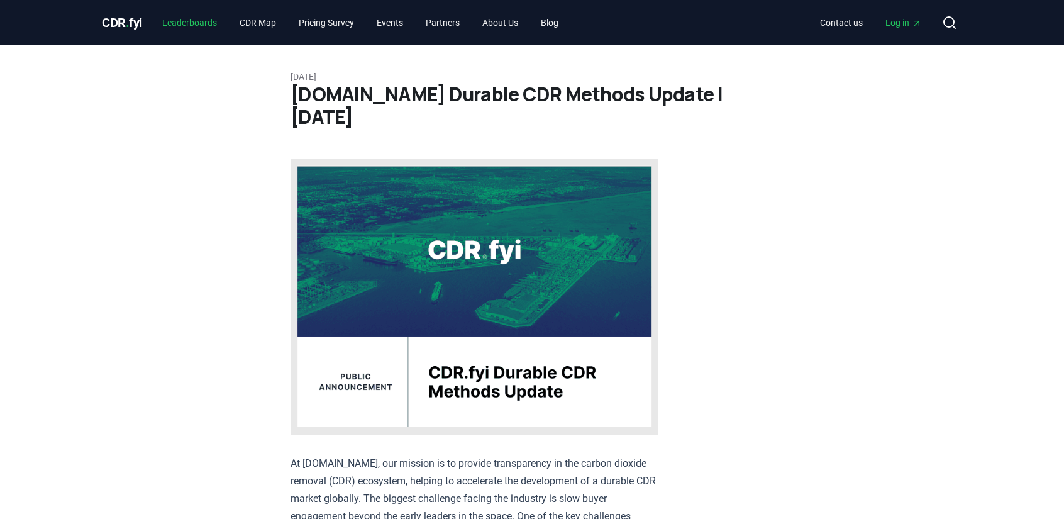
click at [169, 19] on link "Leaderboards" at bounding box center [189, 22] width 75 height 23
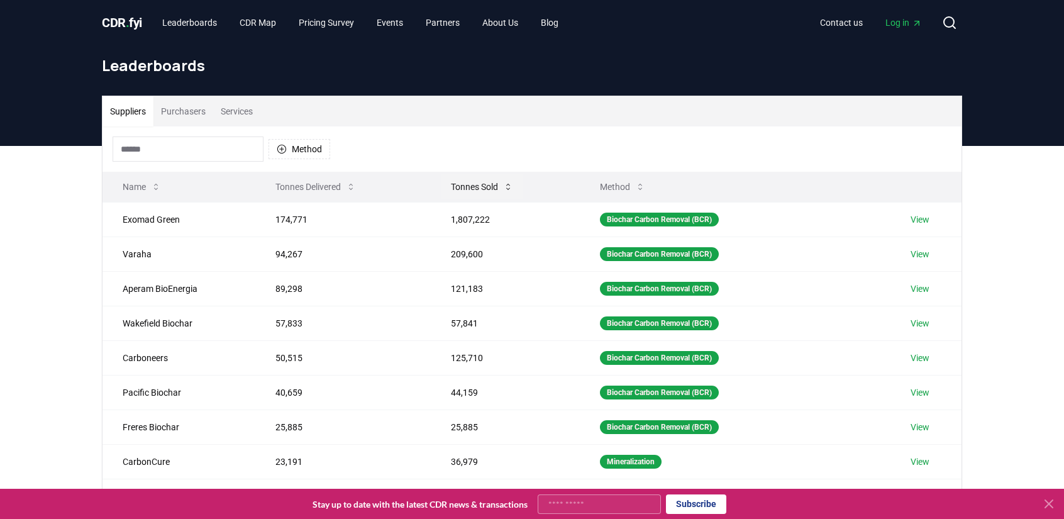
click at [480, 189] on button "Tonnes Sold" at bounding box center [482, 186] width 82 height 25
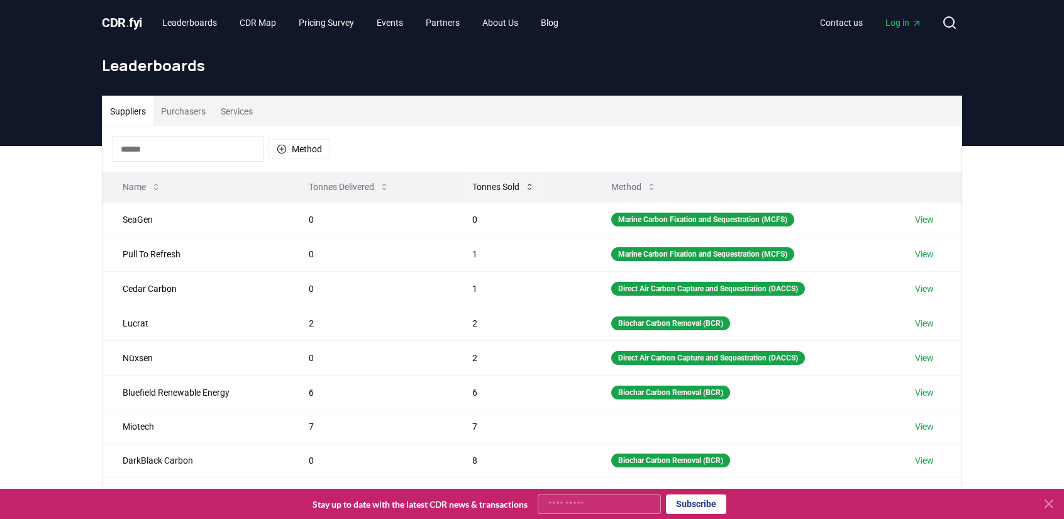
click at [480, 189] on button "Tonnes Sold" at bounding box center [503, 186] width 82 height 25
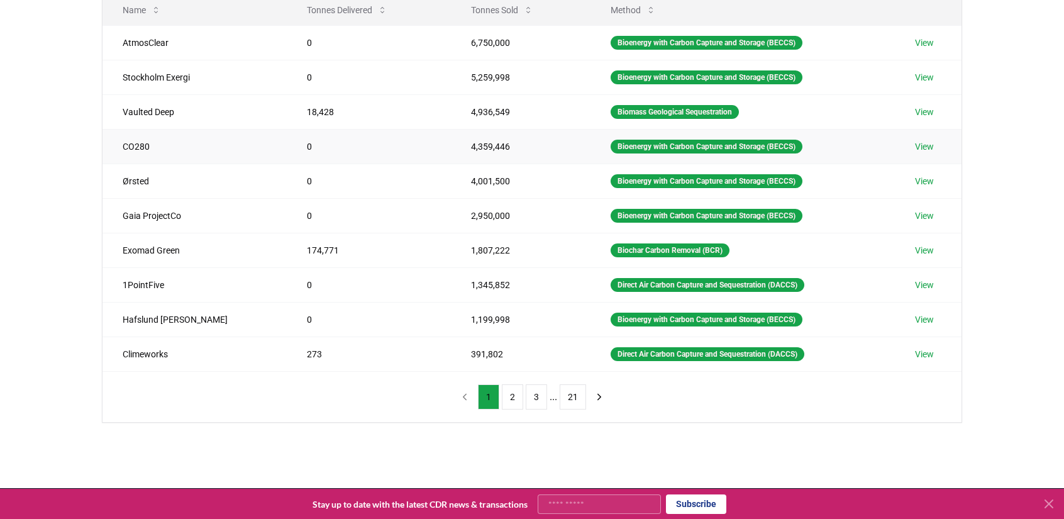
scroll to position [189, 0]
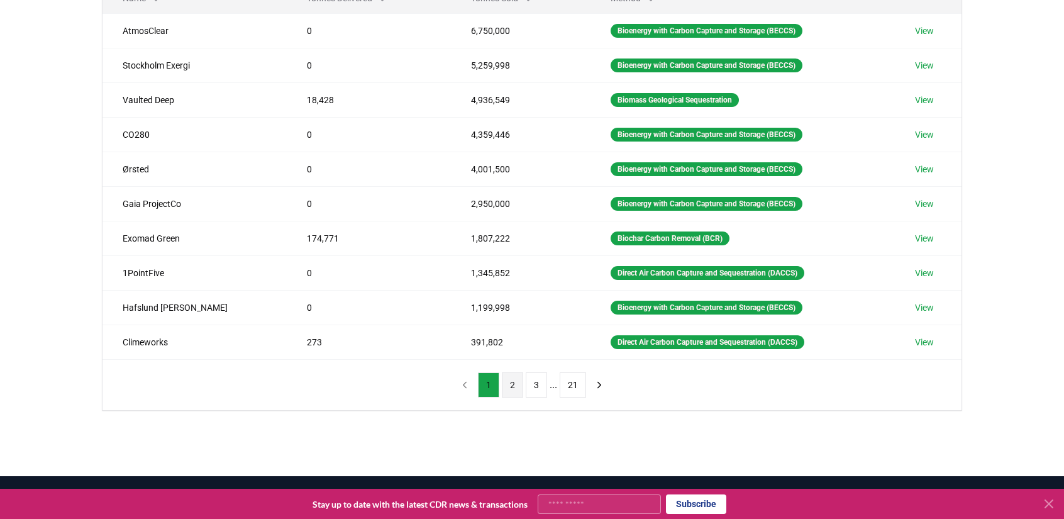
click at [516, 380] on button "2" at bounding box center [512, 384] width 21 height 25
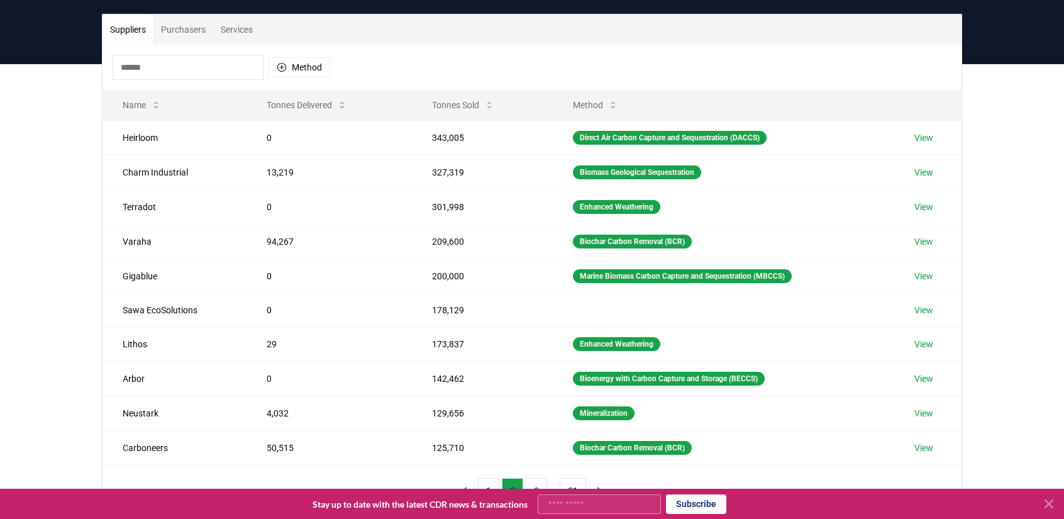
scroll to position [63, 0]
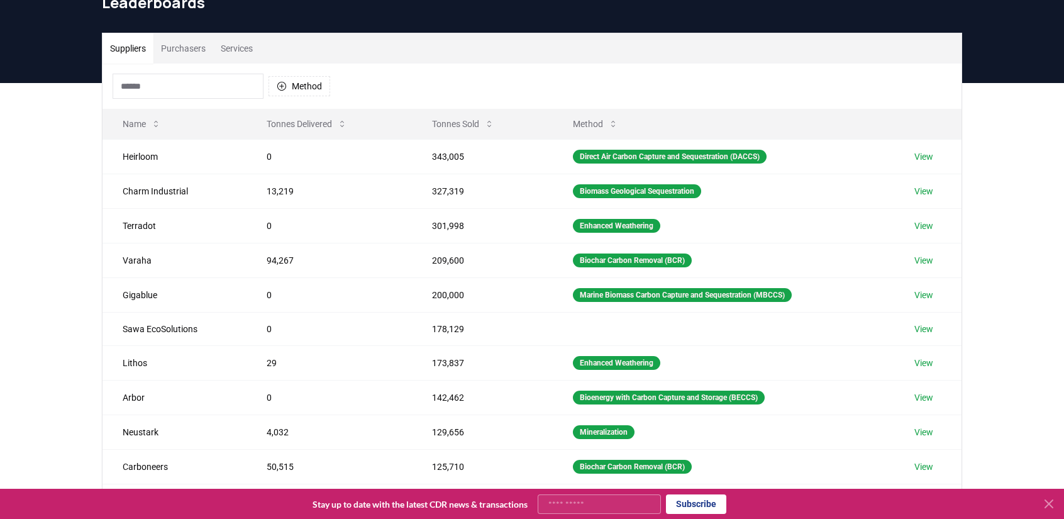
click at [163, 88] on input at bounding box center [188, 86] width 151 height 25
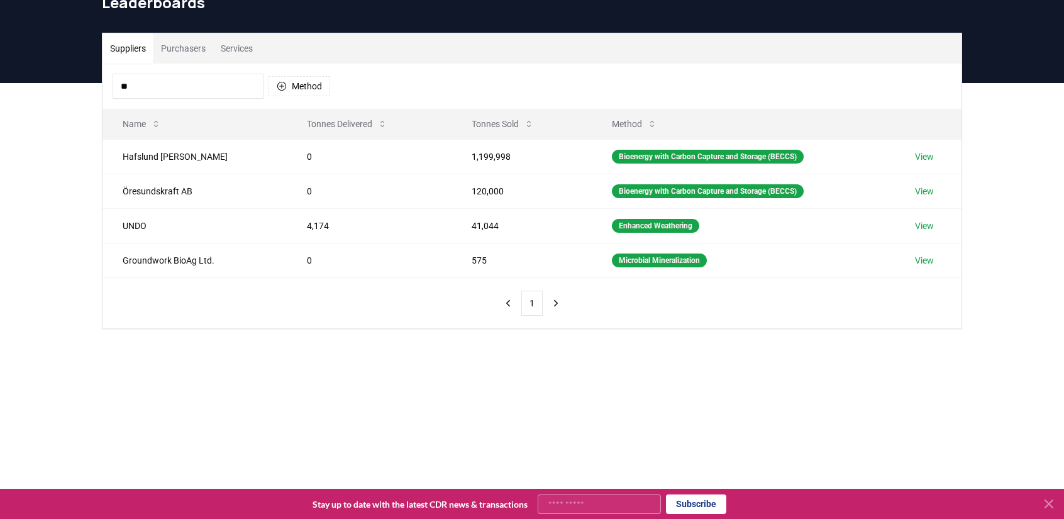
type input "*"
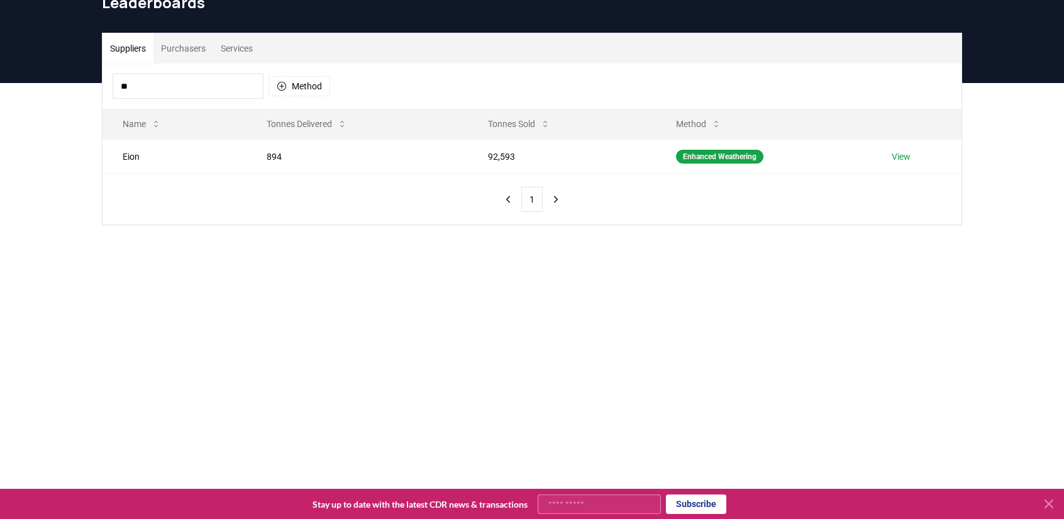
type input "*"
type input "***"
click at [131, 159] on td "Eion" at bounding box center [175, 156] width 144 height 35
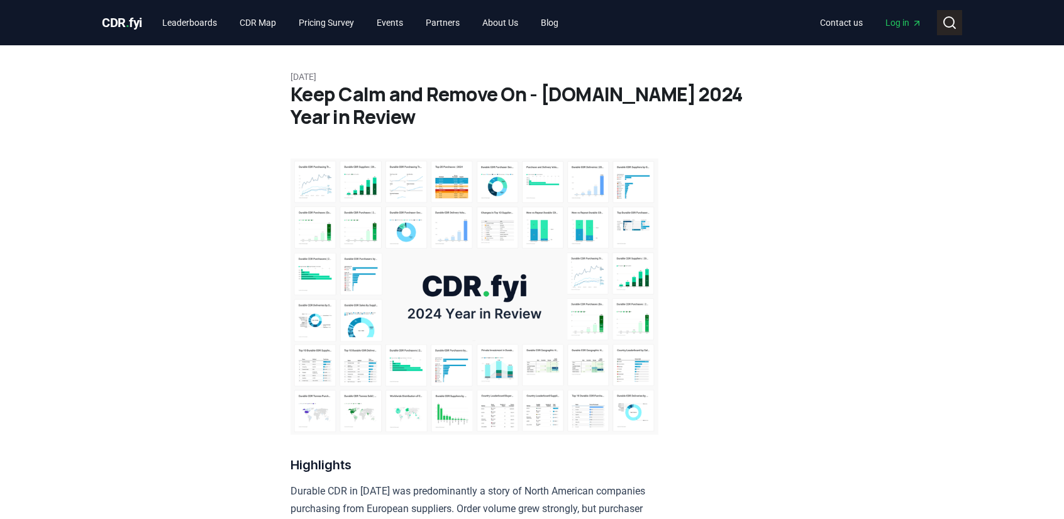
click at [951, 22] on icon at bounding box center [949, 22] width 15 height 15
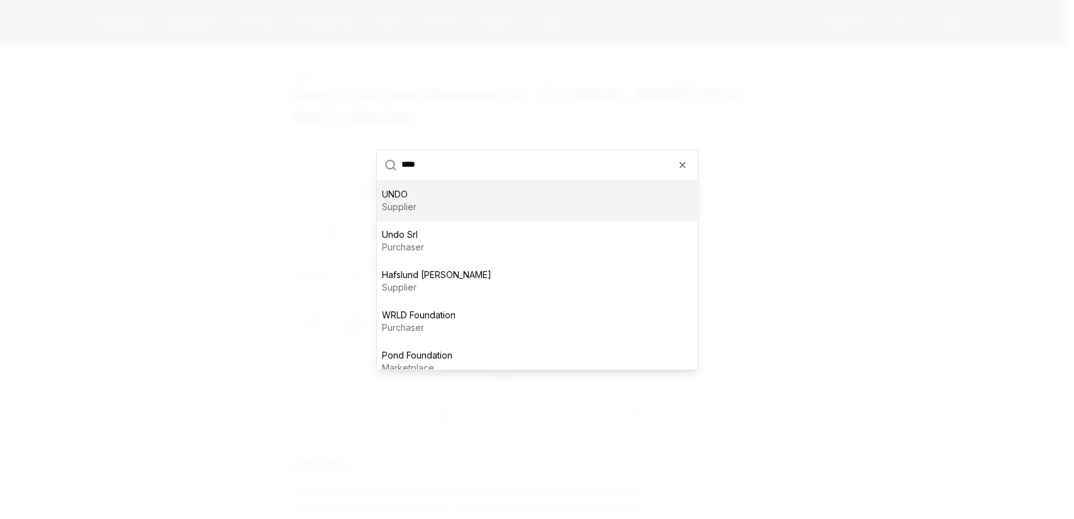
type input "****"
click at [472, 205] on div "UNDO supplier" at bounding box center [537, 200] width 321 height 40
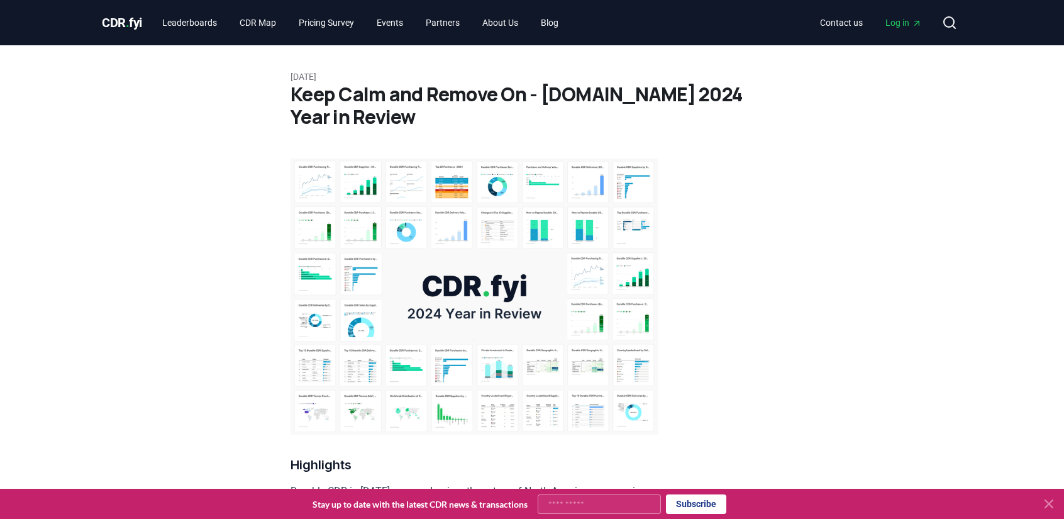
scroll to position [801, 0]
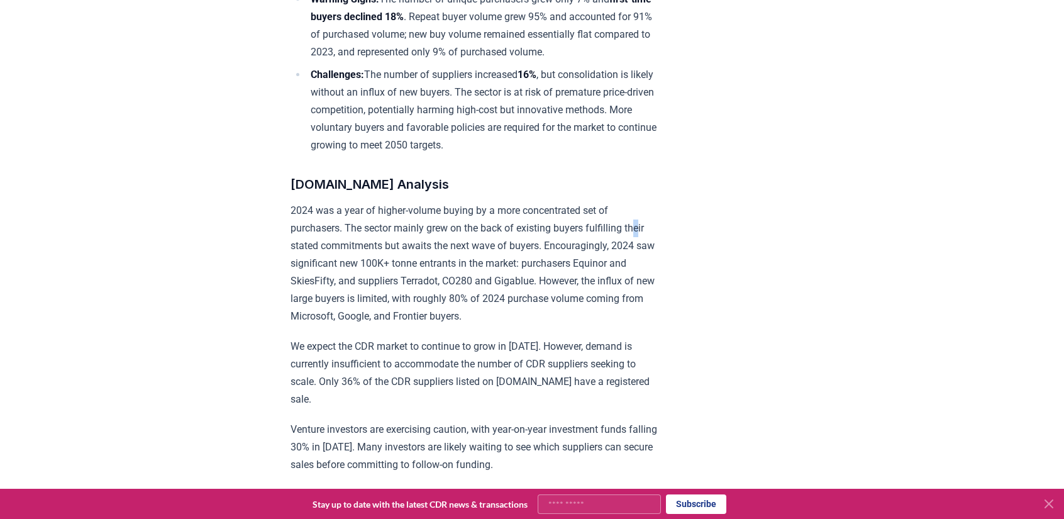
click at [1047, 497] on icon at bounding box center [1048, 503] width 15 height 15
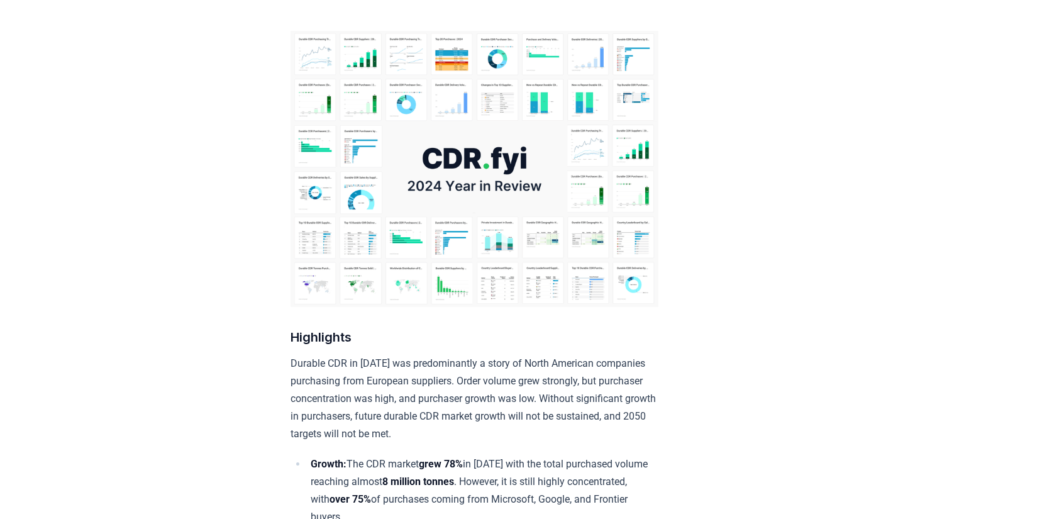
scroll to position [47, 0]
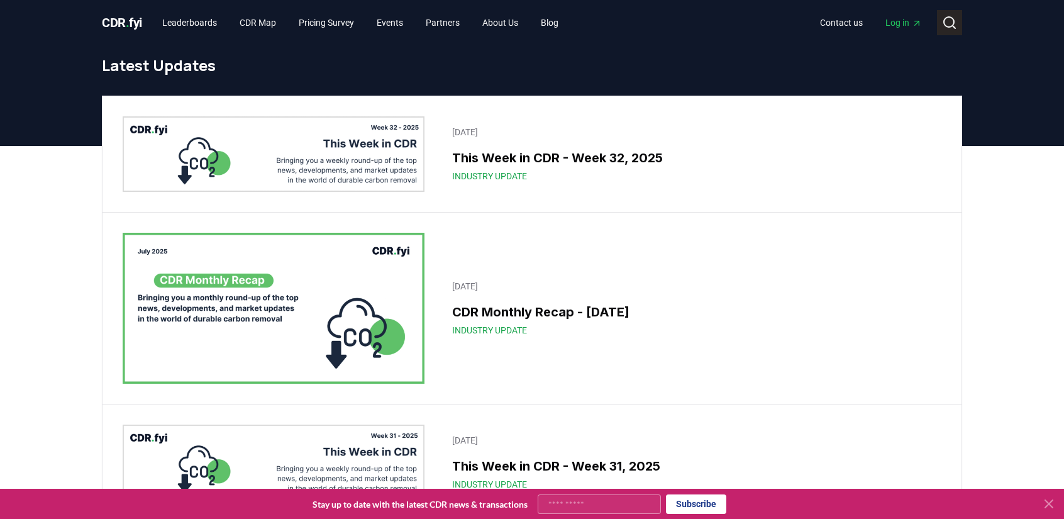
click at [952, 23] on icon at bounding box center [949, 22] width 15 height 15
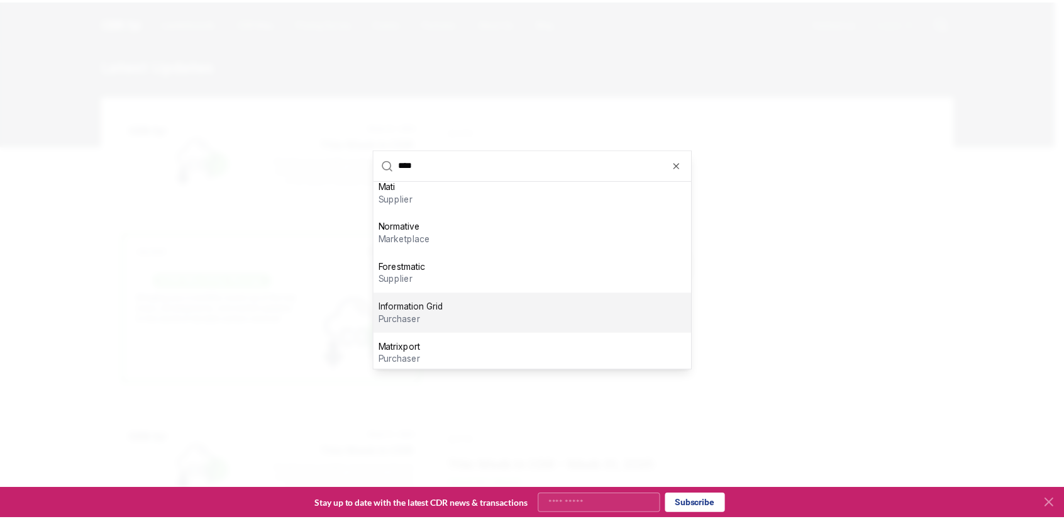
scroll to position [13, 0]
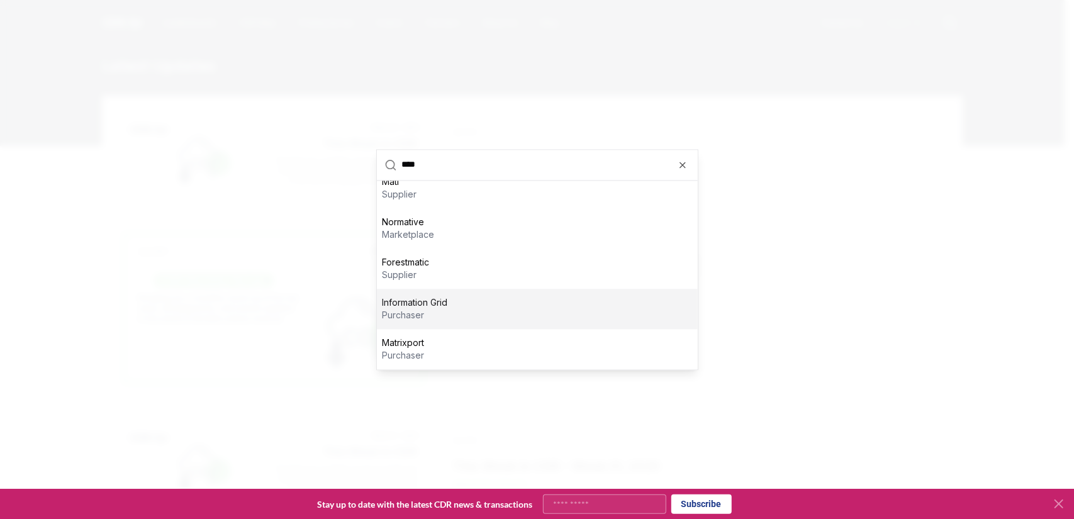
type input "****"
click at [519, 305] on div "Information Grid purchaser" at bounding box center [537, 309] width 321 height 40
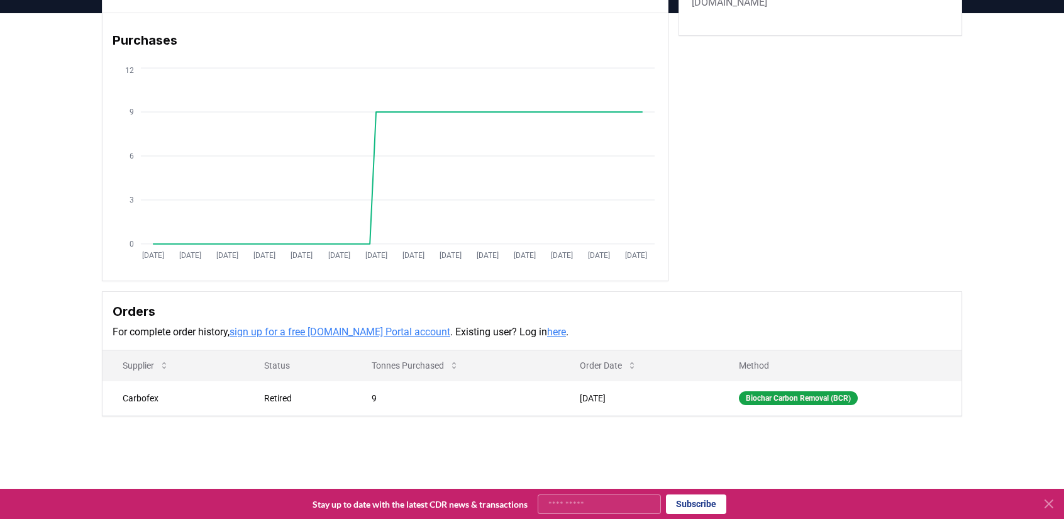
scroll to position [63, 0]
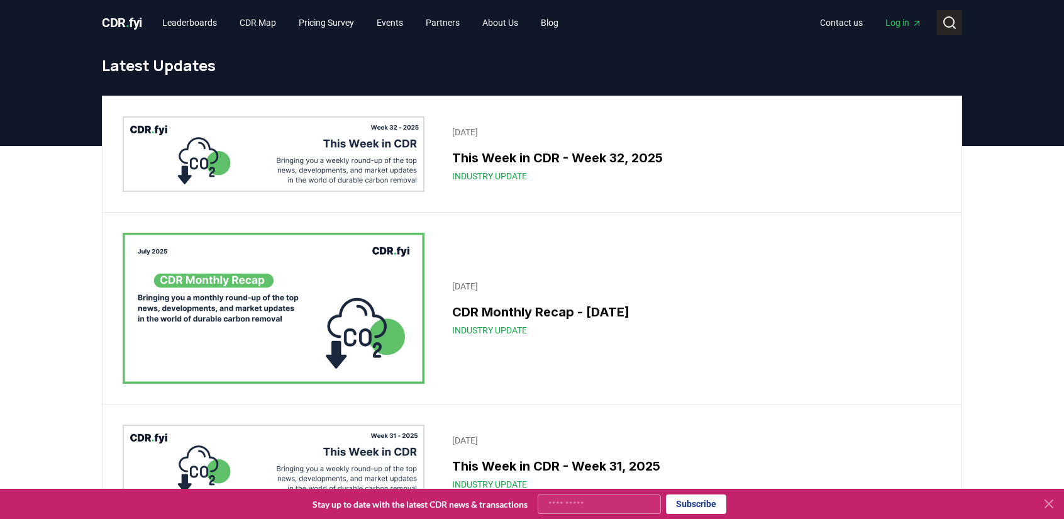
click at [953, 26] on icon at bounding box center [954, 27] width 3 height 3
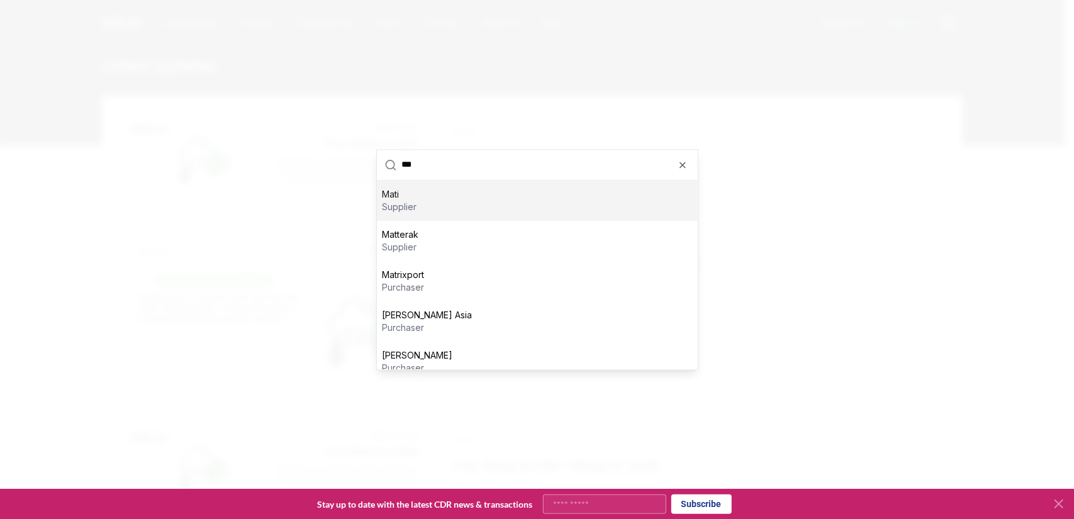
type input "****"
